Goal: Use online tool/utility: Utilize a website feature to perform a specific function

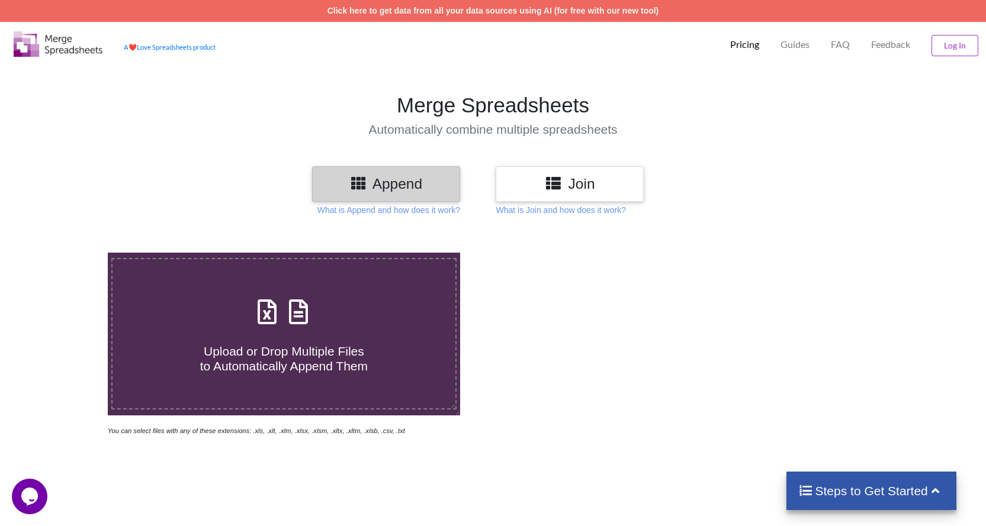
click at [574, 182] on h3 "Join" at bounding box center [569, 183] width 130 height 17
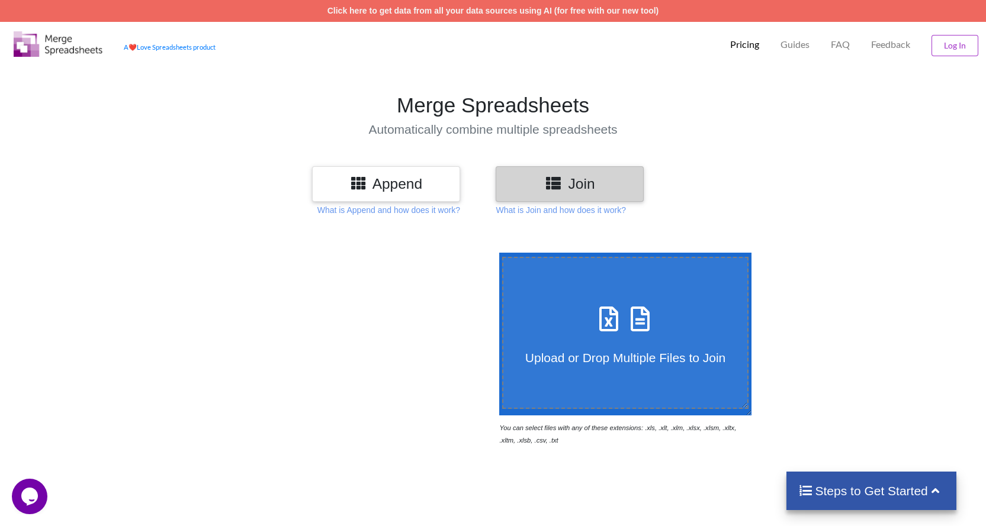
click at [422, 182] on h3 "Append" at bounding box center [386, 183] width 130 height 17
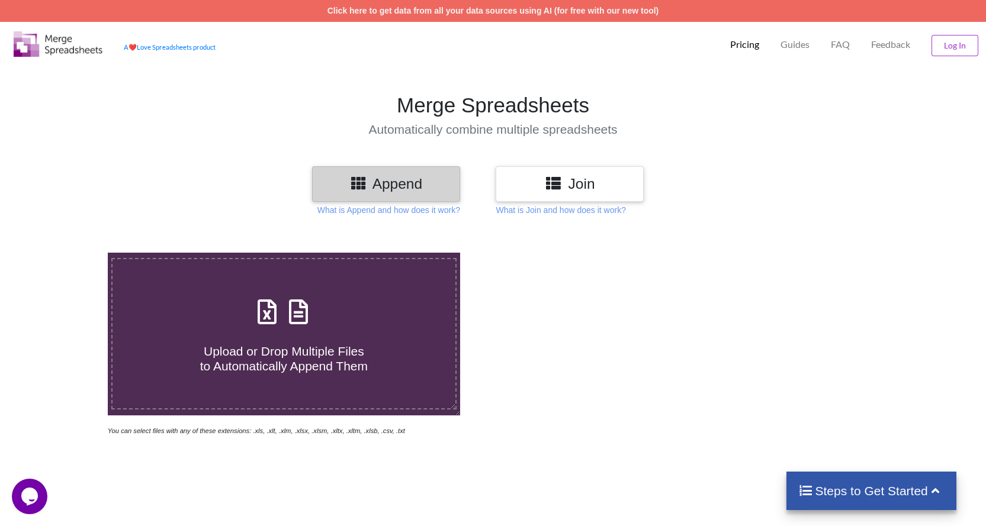
click at [551, 176] on icon at bounding box center [553, 182] width 17 height 15
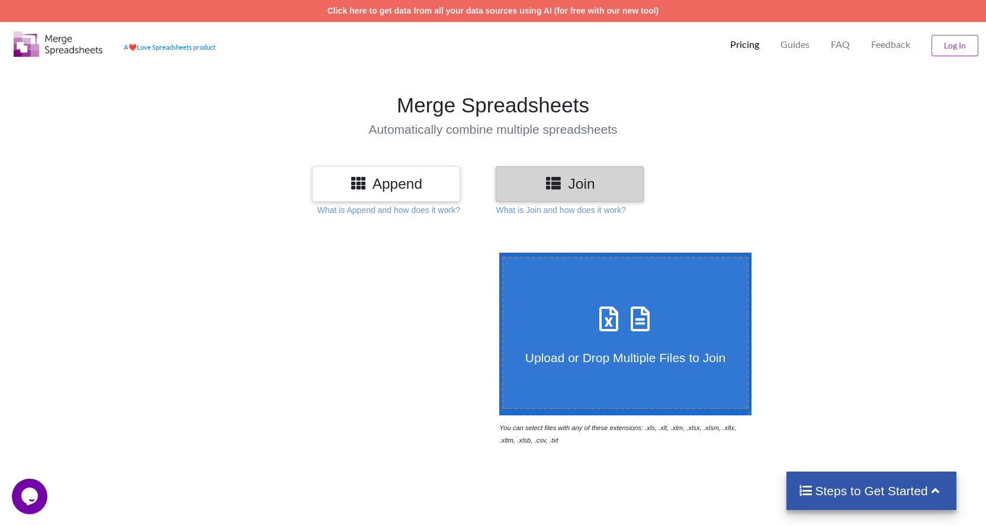
click at [625, 351] on span "Upload or Drop Multiple Files to Join" at bounding box center [625, 358] width 200 height 14
click at [496, 253] on input "Upload or Drop Multiple Files to Join" at bounding box center [496, 253] width 0 height 0
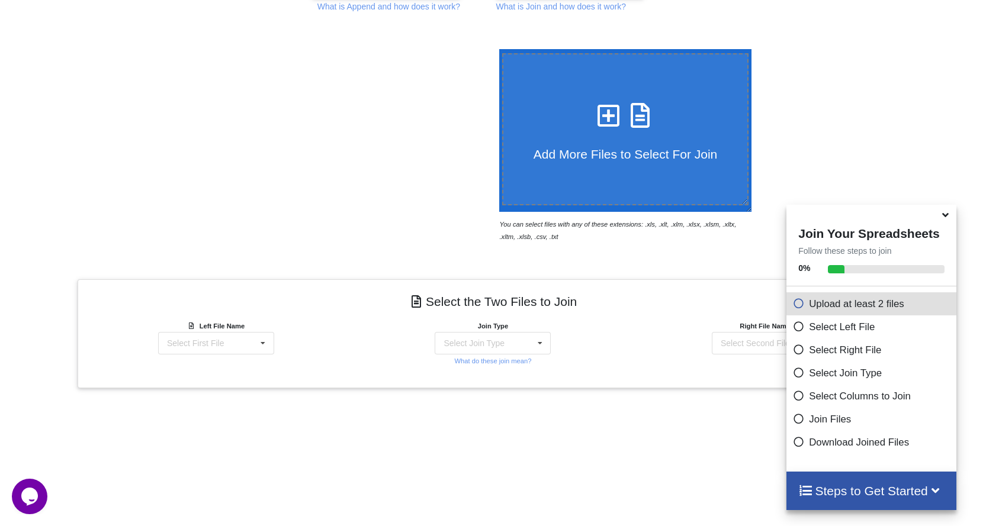
scroll to position [26, 0]
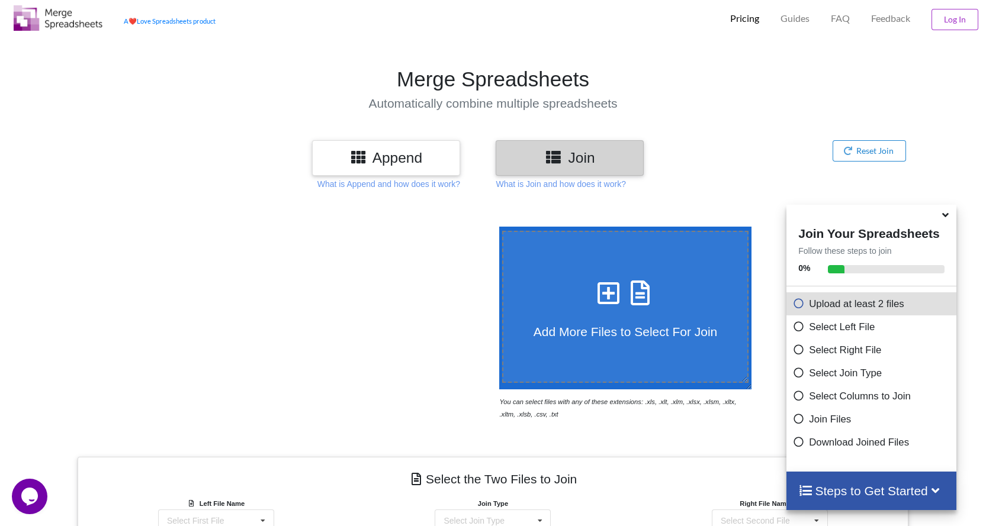
click at [606, 288] on icon at bounding box center [609, 287] width 30 height 25
click at [496, 227] on input "Add More Files to Select For Join" at bounding box center [496, 227] width 0 height 0
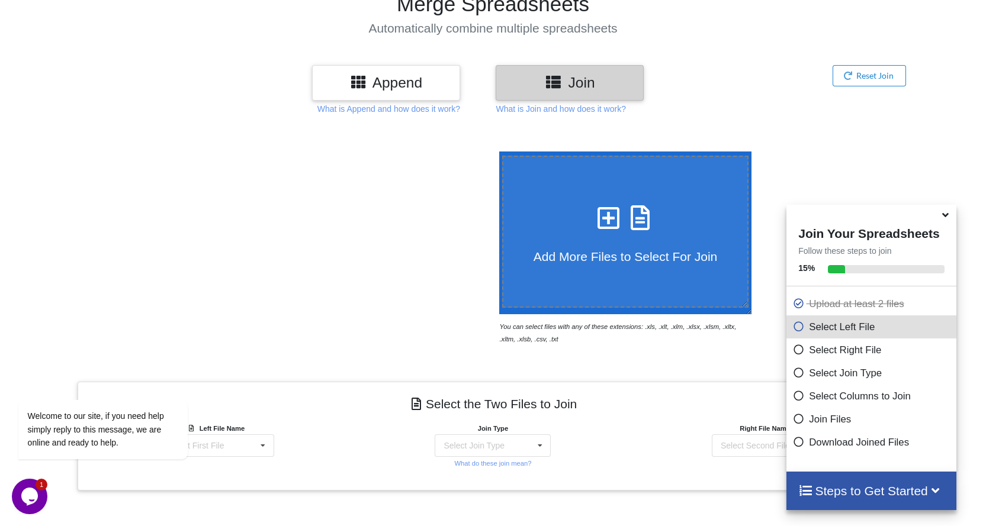
scroll to position [85, 0]
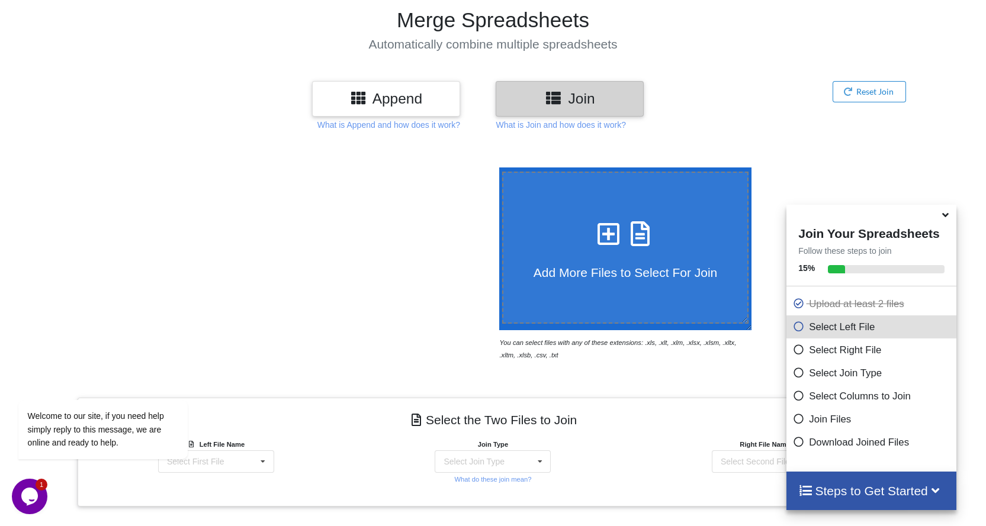
click at [641, 220] on icon at bounding box center [640, 227] width 30 height 25
click at [496, 168] on input "Add More Files to Select For Join" at bounding box center [496, 168] width 0 height 0
type input "C:\fakepath\PF List Monthwise_2024-25.xls"
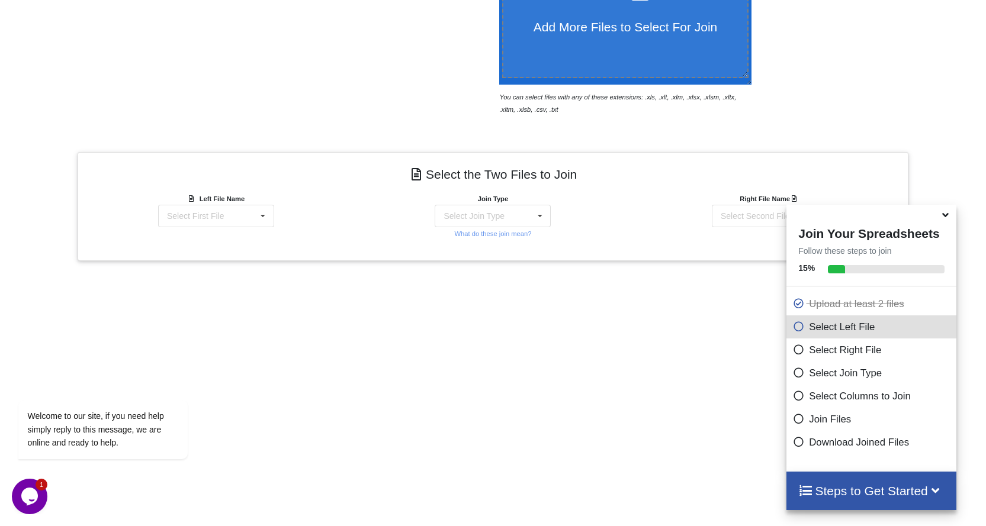
scroll to position [381, 0]
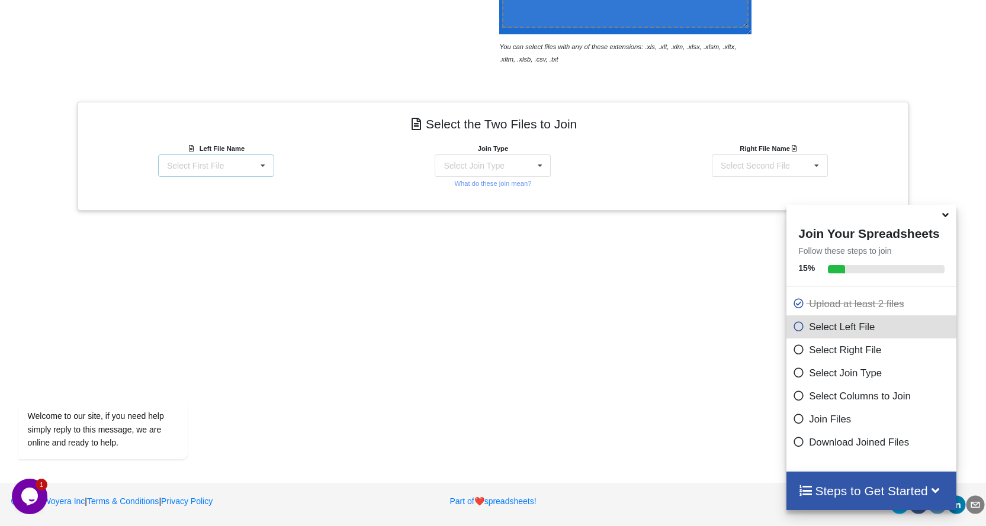
click at [256, 159] on icon at bounding box center [263, 166] width 18 height 22
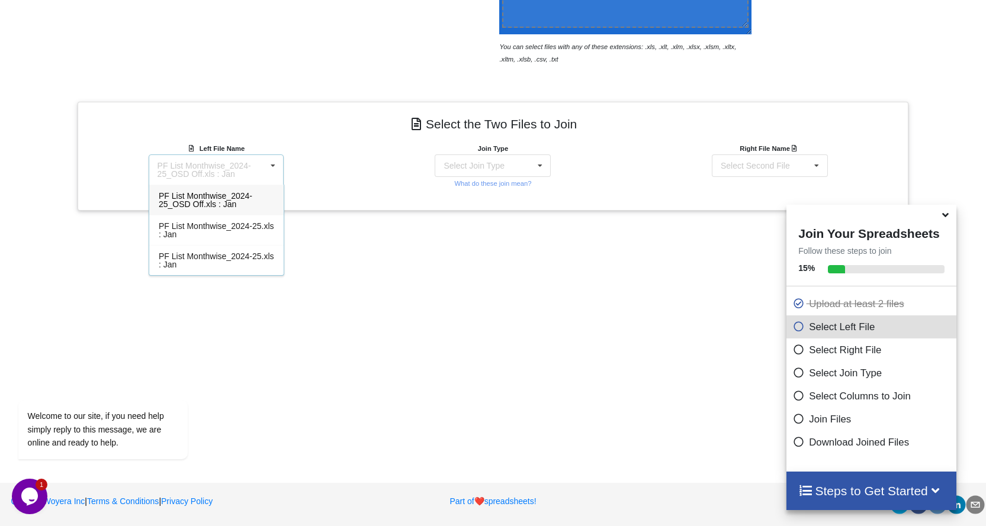
click at [256, 159] on div "PF List Monthwise_2024-25_OSD Off.xls : Jan PF List Monthwise_2024-25_OSD Off.x…" at bounding box center [217, 170] width 136 height 31
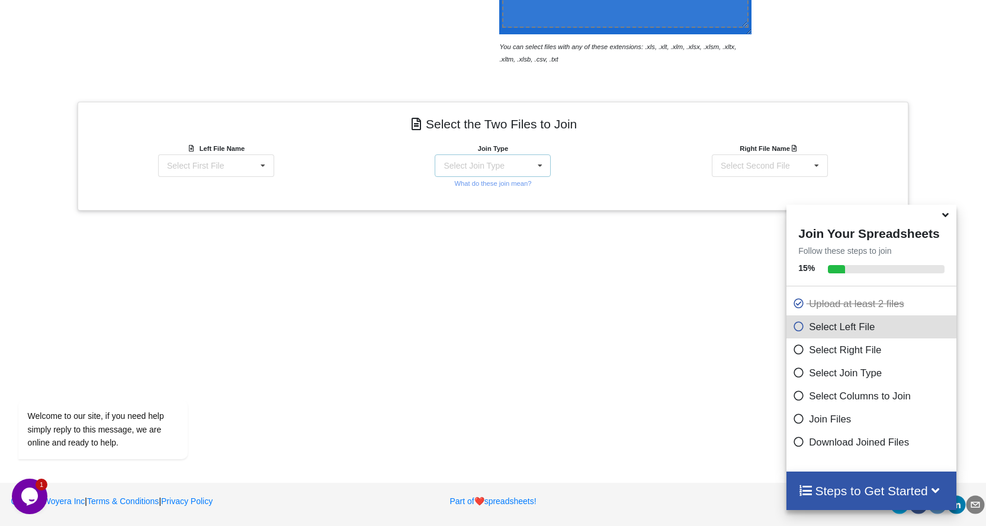
click at [504, 160] on div "Select Join Type INNER JOIN LEFT JOIN RIGHT JOIN FULL JOIN" at bounding box center [493, 166] width 116 height 22
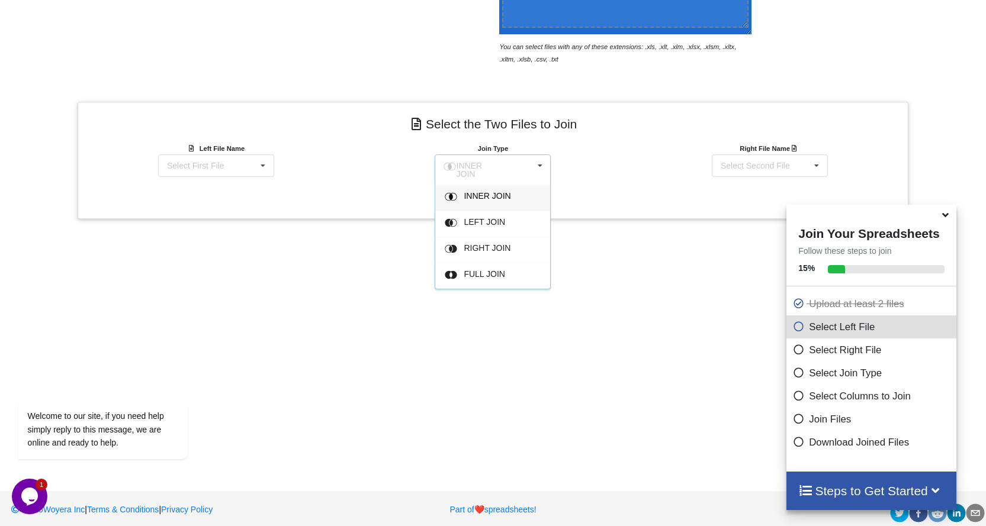
click at [504, 160] on div "INNER JOIN INNER JOIN LEFT JOIN RIGHT JOIN FULL JOIN" at bounding box center [493, 170] width 116 height 31
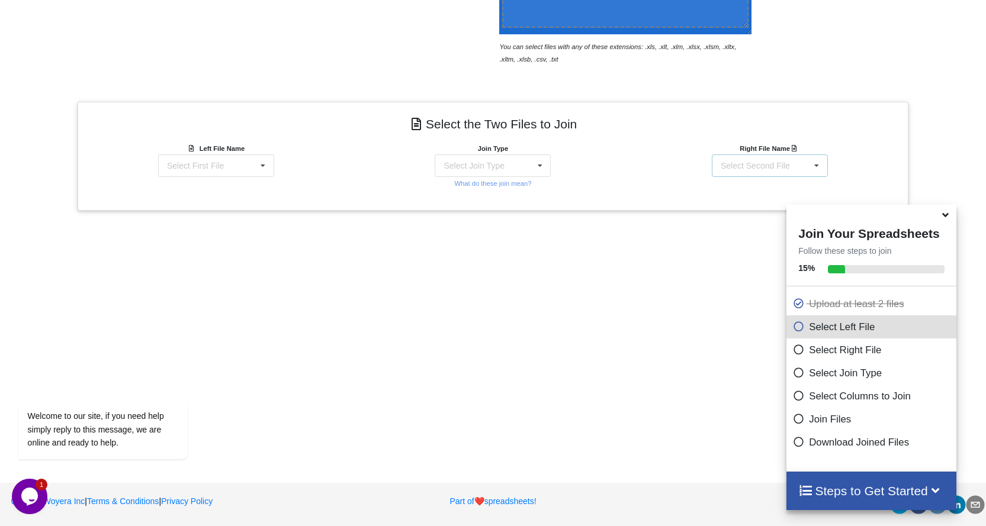
click at [767, 175] on div "Select Second File PF List Monthwise_2024-25_OSD Off.xls : Jan PF List Monthwis…" at bounding box center [770, 166] width 116 height 22
click at [767, 175] on div "PF List Monthwise_2024-25_OSD Off.xls : Jan" at bounding box center [765, 170] width 108 height 17
click at [510, 172] on div "Select Join Type INNER JOIN LEFT JOIN RIGHT JOIN FULL JOIN" at bounding box center [493, 166] width 116 height 22
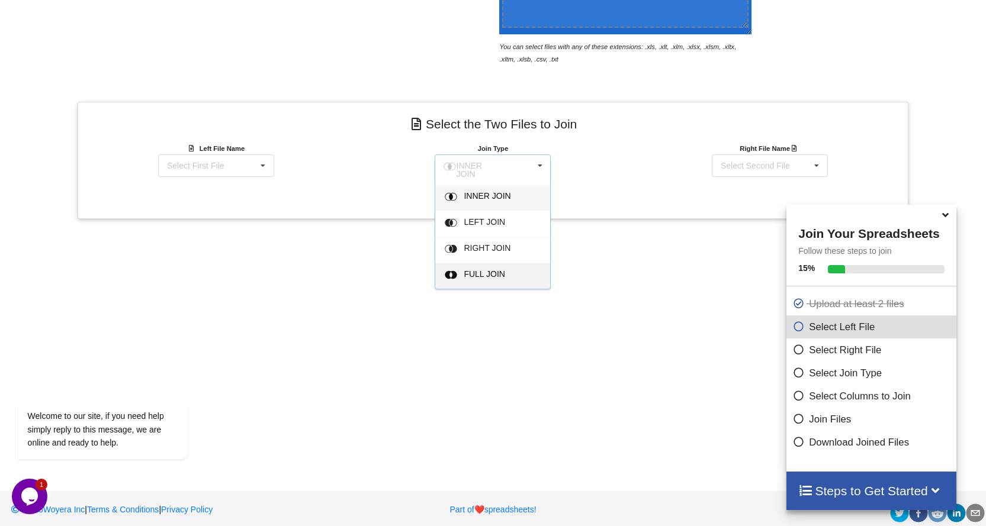
click at [509, 276] on div "FULL JOIN" at bounding box center [500, 276] width 72 height 12
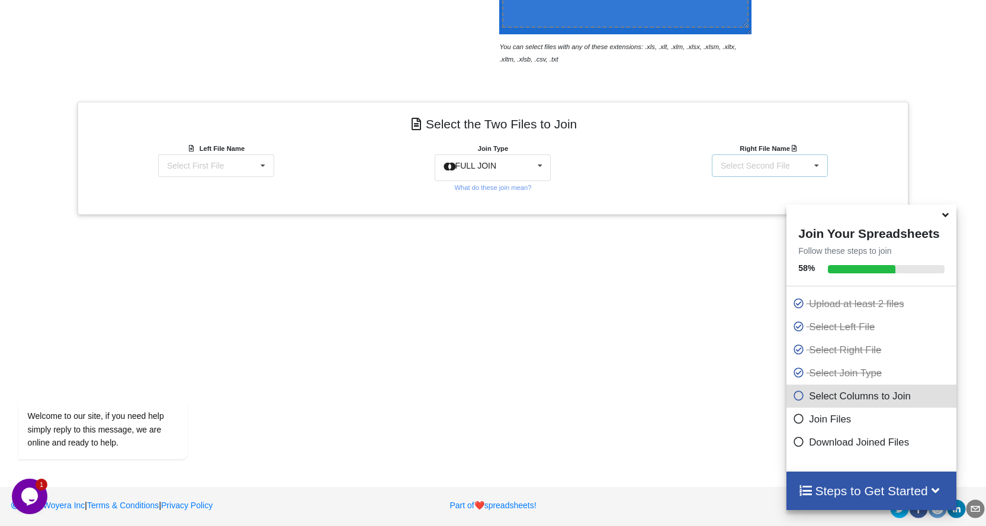
click at [775, 171] on div "Select Second File PF List Monthwise_2024-25_OSD Off.xls : Jan PF List Monthwis…" at bounding box center [770, 166] width 116 height 22
click at [746, 163] on div "PF List Monthwise_2024-25_OSD Off.xls : Jan" at bounding box center [765, 170] width 108 height 17
click at [746, 168] on div "PF List Monthwise_2024-25_OSD Off.xls : Jan" at bounding box center [765, 170] width 108 height 17
click at [751, 168] on div "Select Second File" at bounding box center [754, 166] width 69 height 8
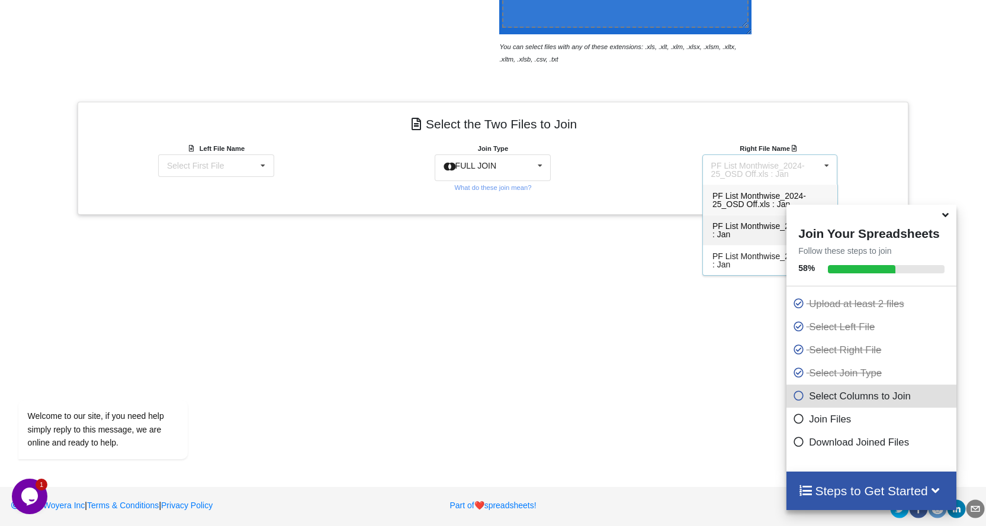
click at [750, 231] on div "PF List Monthwise_2024-25.xls : Jan" at bounding box center [770, 230] width 134 height 30
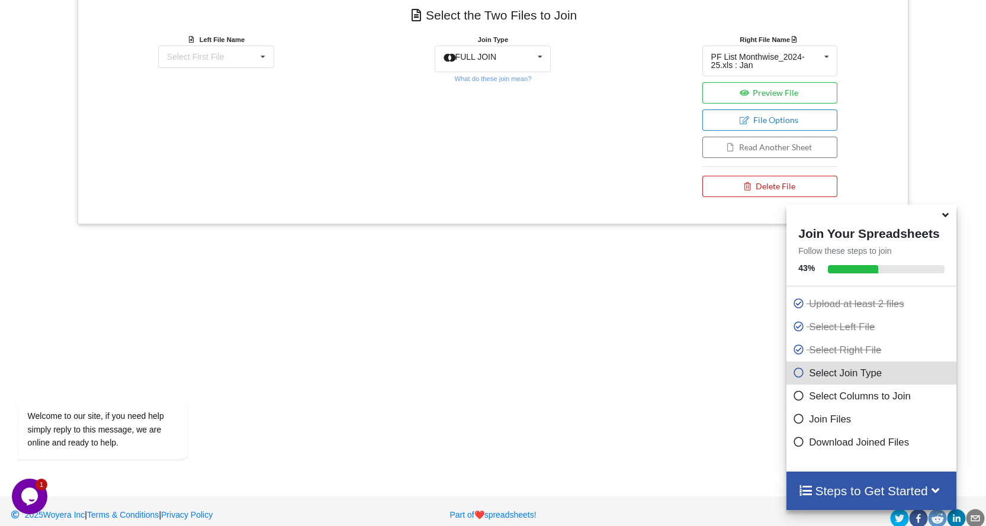
scroll to position [524, 0]
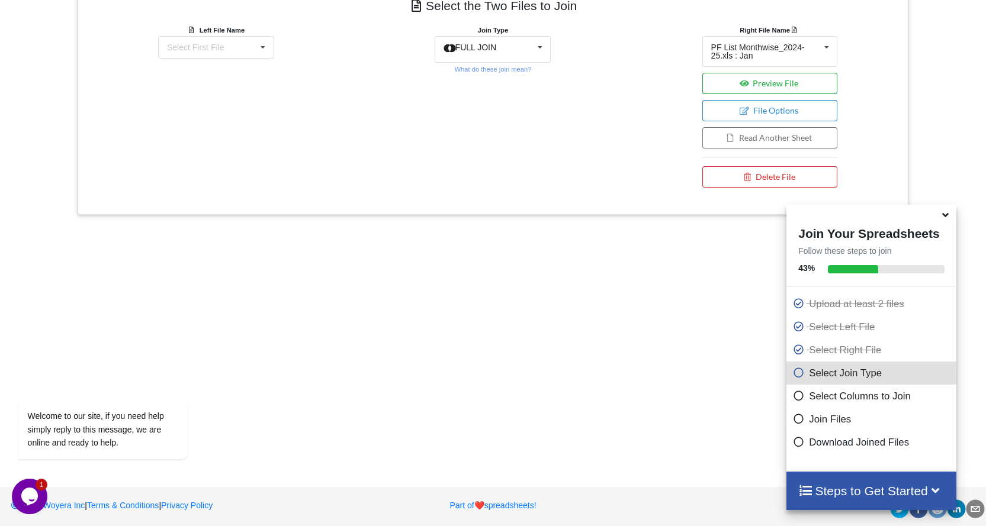
click at [780, 88] on button "Preview File" at bounding box center [770, 83] width 136 height 21
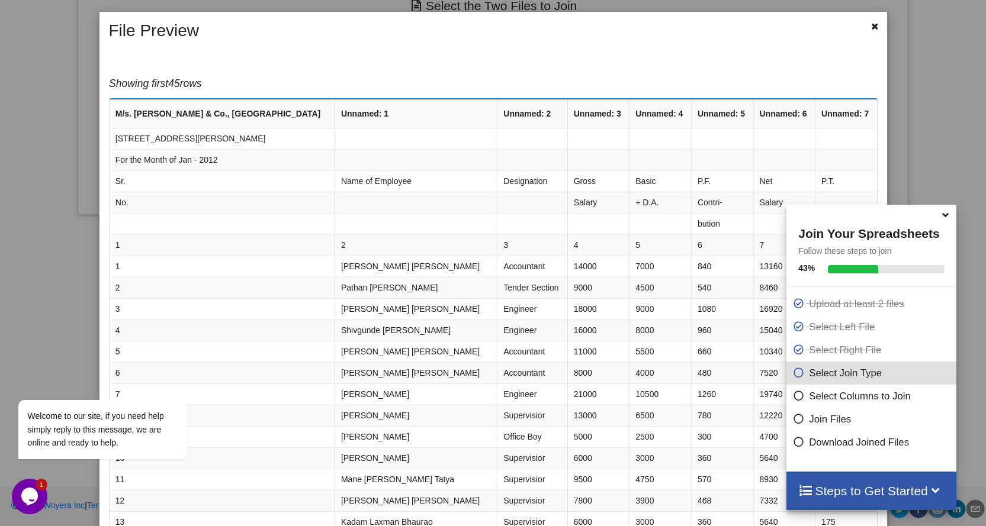
scroll to position [0, 0]
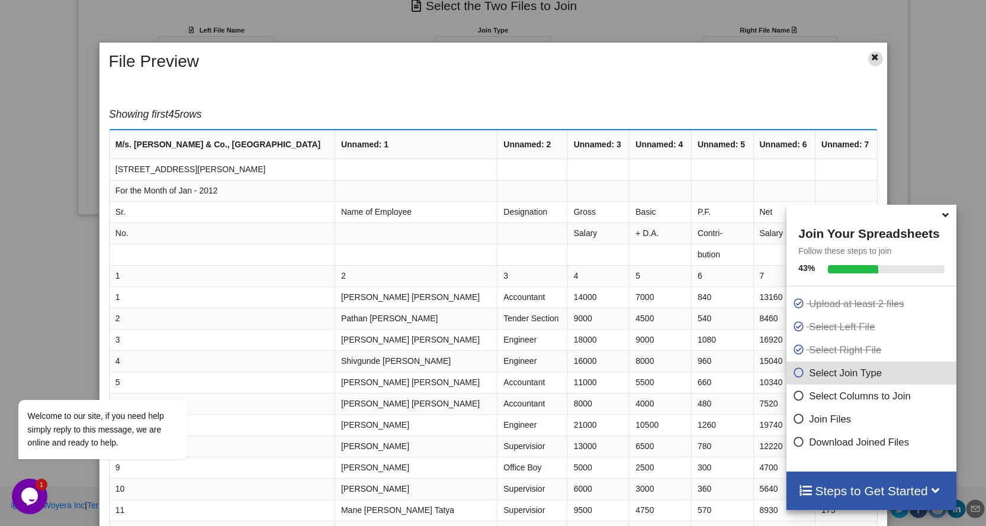
click at [863, 66] on div at bounding box center [853, 62] width 66 height 20
click at [870, 53] on icon at bounding box center [875, 56] width 10 height 8
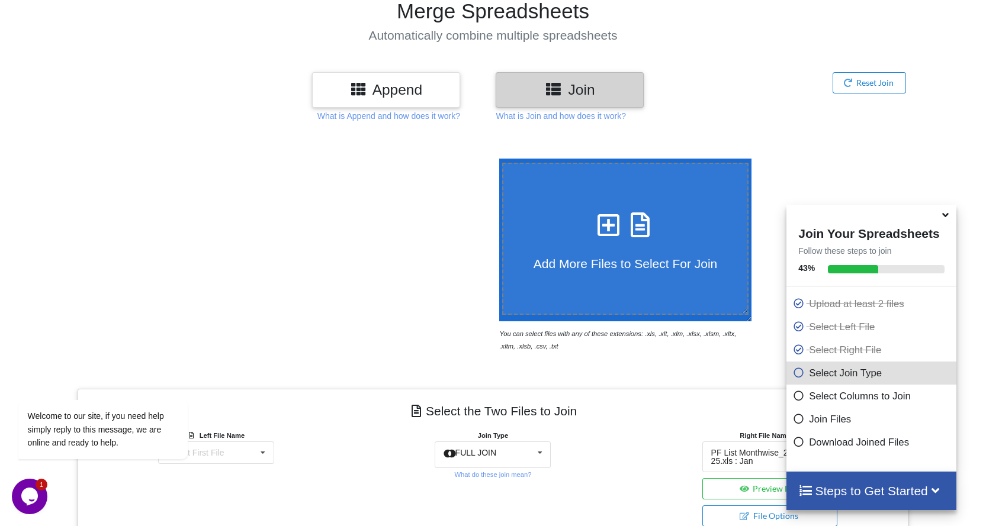
scroll to position [85, 0]
